Goal: Transaction & Acquisition: Purchase product/service

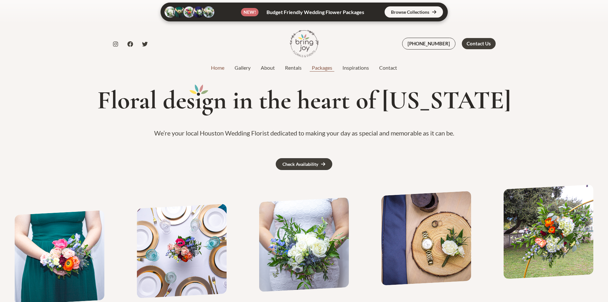
click at [325, 67] on link "Packages" at bounding box center [322, 68] width 31 height 8
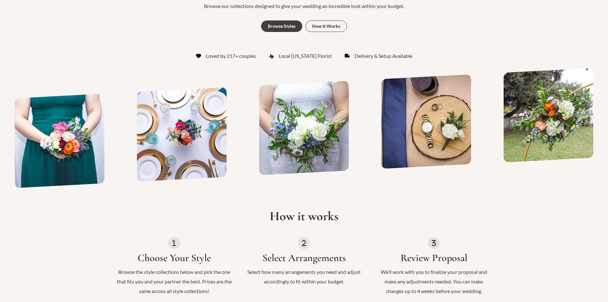
scroll to position [128, 0]
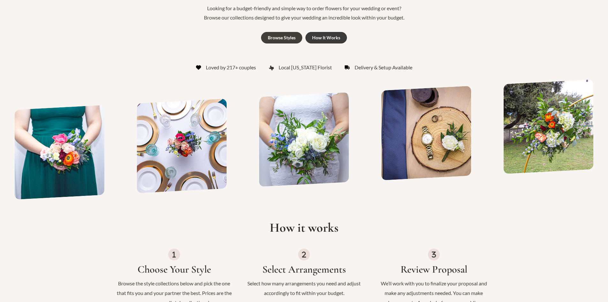
click at [320, 36] on div "How It Works" at bounding box center [326, 37] width 28 height 4
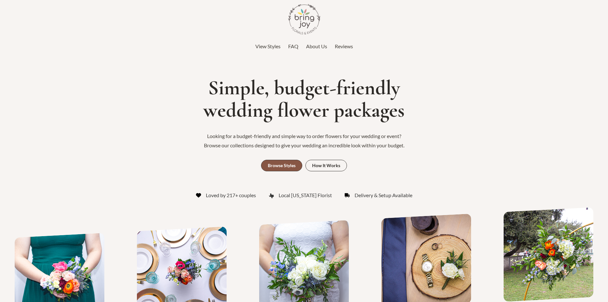
click at [278, 168] on link "Browse Styles" at bounding box center [281, 165] width 41 height 11
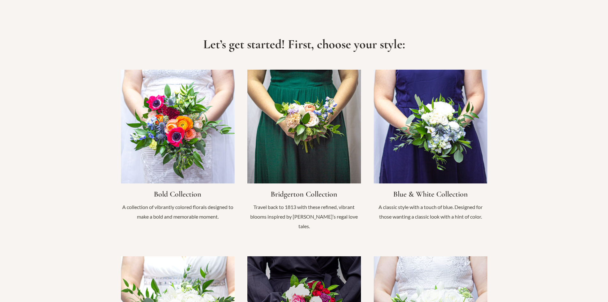
scroll to position [438, 0]
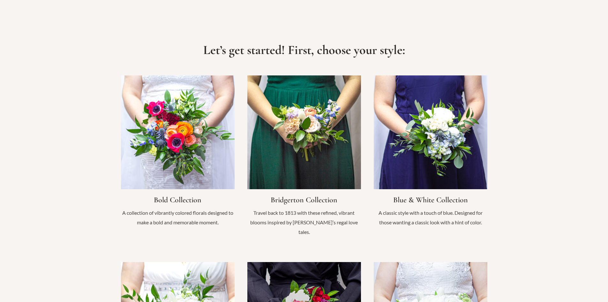
click at [302, 162] on link "Infobox Link" at bounding box center [304, 158] width 114 height 167
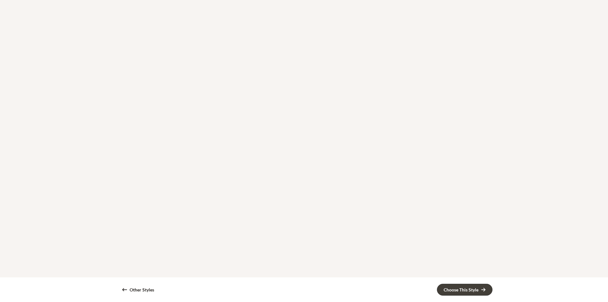
scroll to position [1053, 0]
